Goal: Navigation & Orientation: Find specific page/section

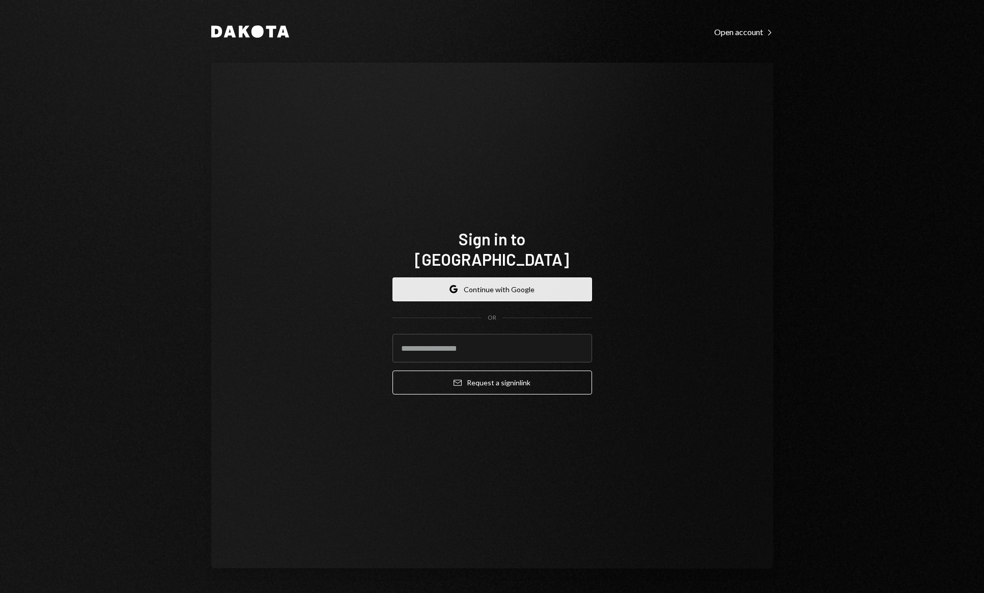
click at [485, 277] on button "Google Continue with Google" at bounding box center [491, 289] width 199 height 24
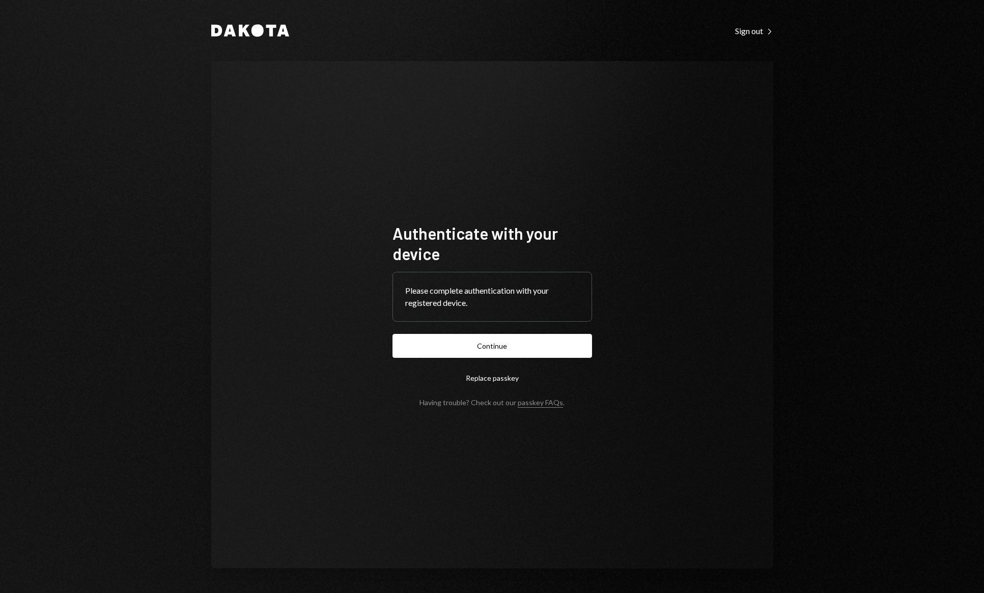
click at [481, 363] on form "Authenticate with your device Please complete authentication with your register…" at bounding box center [491, 315] width 199 height 184
click at [484, 349] on button "Continue" at bounding box center [491, 346] width 199 height 24
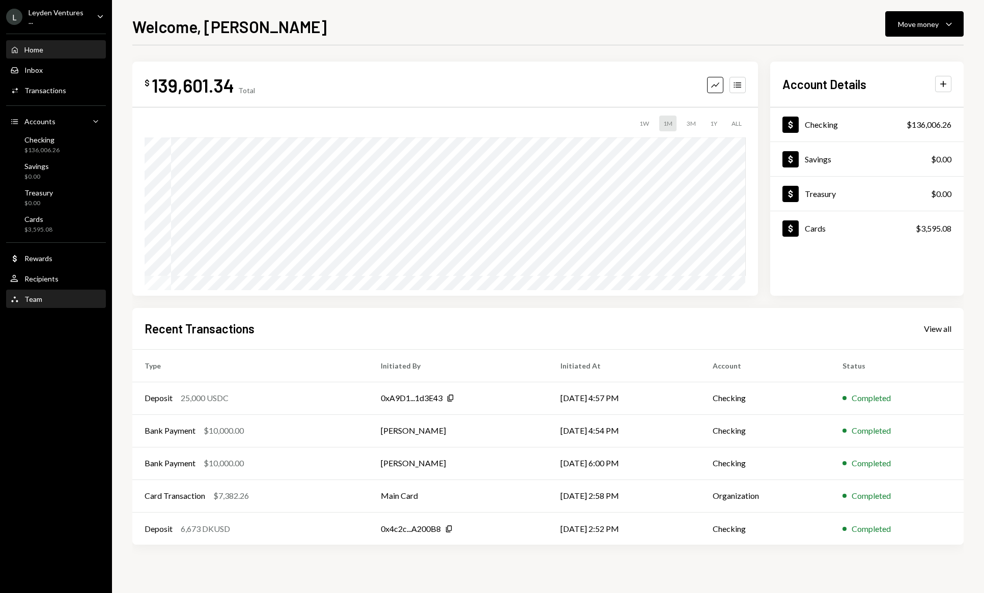
click at [33, 304] on div "Team Team" at bounding box center [56, 299] width 92 height 17
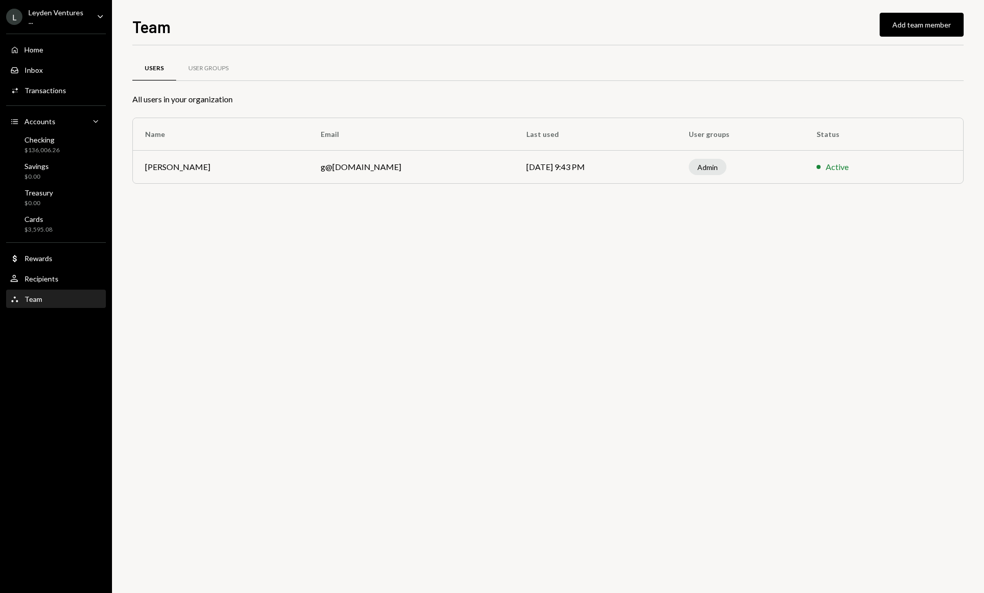
click at [63, 16] on div "Leyden Ventures ..." at bounding box center [58, 16] width 60 height 17
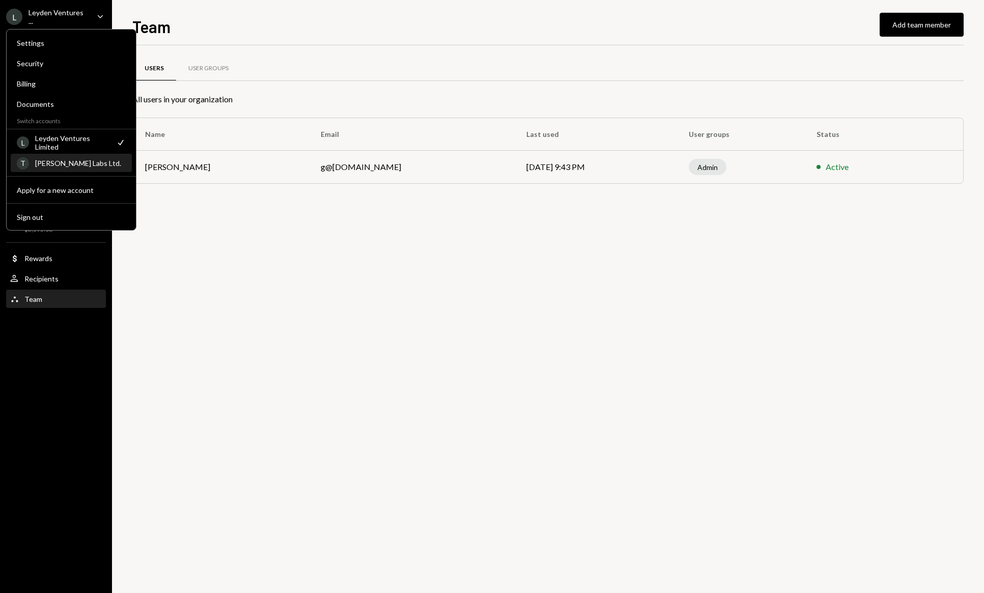
click at [60, 165] on div "[PERSON_NAME] Labs Ltd." at bounding box center [80, 163] width 91 height 9
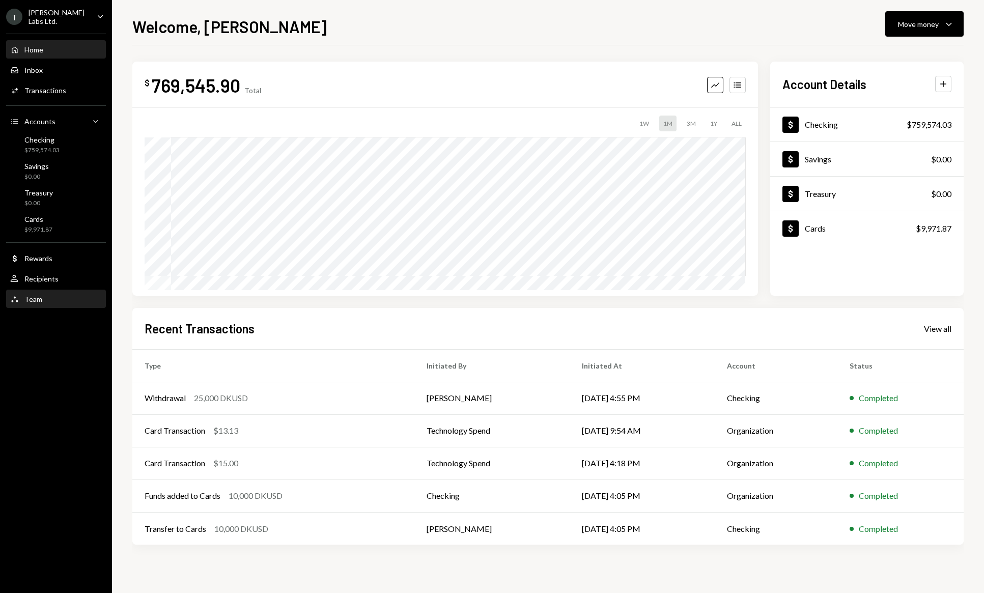
click at [50, 299] on div "Team Team" at bounding box center [56, 299] width 92 height 9
